Goal: Navigation & Orientation: Find specific page/section

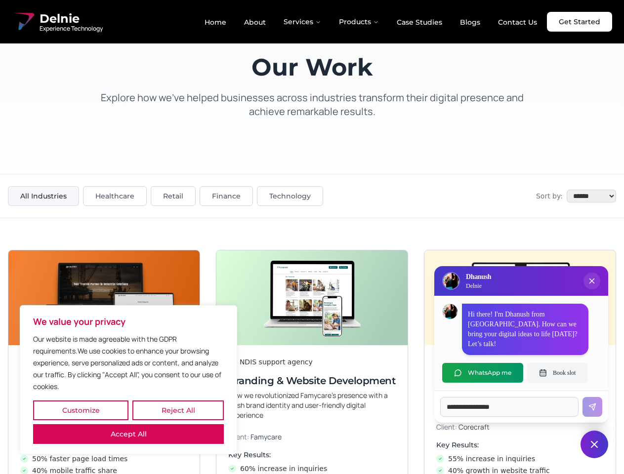
click at [81, 410] on button "Customize" at bounding box center [80, 411] width 95 height 20
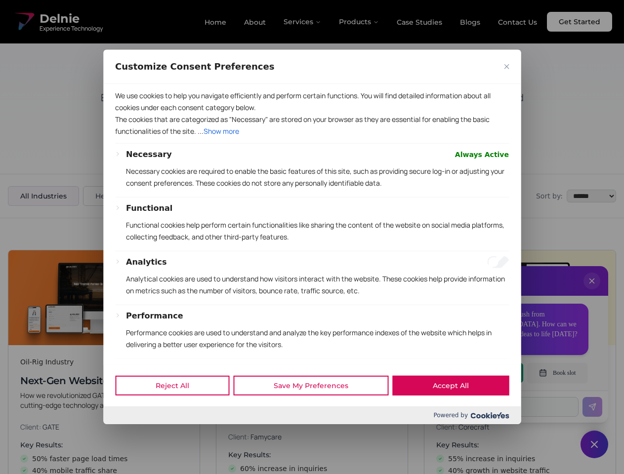
click at [178, 410] on div at bounding box center [312, 237] width 624 height 474
click at [128, 114] on p "We use cookies to help you navigate efficiently and perform certain functions. …" at bounding box center [312, 102] width 394 height 24
click at [312, 237] on div "We use cookies to help you navigate efficiently and perform certain functions. …" at bounding box center [311, 224] width 417 height 281
click at [592, 291] on div at bounding box center [312, 237] width 624 height 474
click at [483, 373] on div "Reject All Save My Preferences Accept All" at bounding box center [311, 386] width 417 height 42
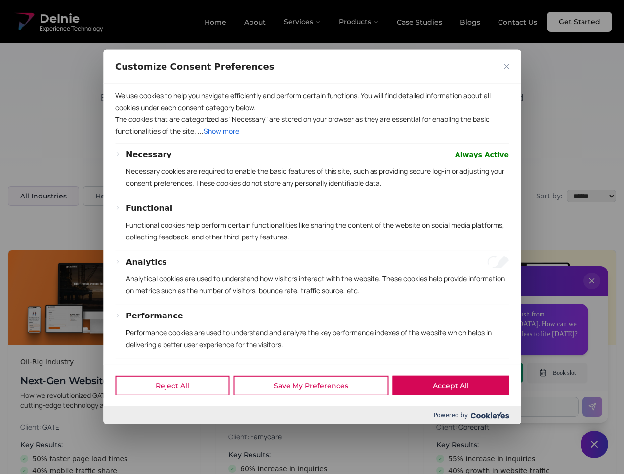
click at [557, 373] on div at bounding box center [312, 237] width 624 height 474
click at [594, 445] on div at bounding box center [312, 237] width 624 height 474
click at [303, 22] on div at bounding box center [312, 237] width 624 height 474
click at [359, 22] on div at bounding box center [312, 237] width 624 height 474
